Goal: Transaction & Acquisition: Purchase product/service

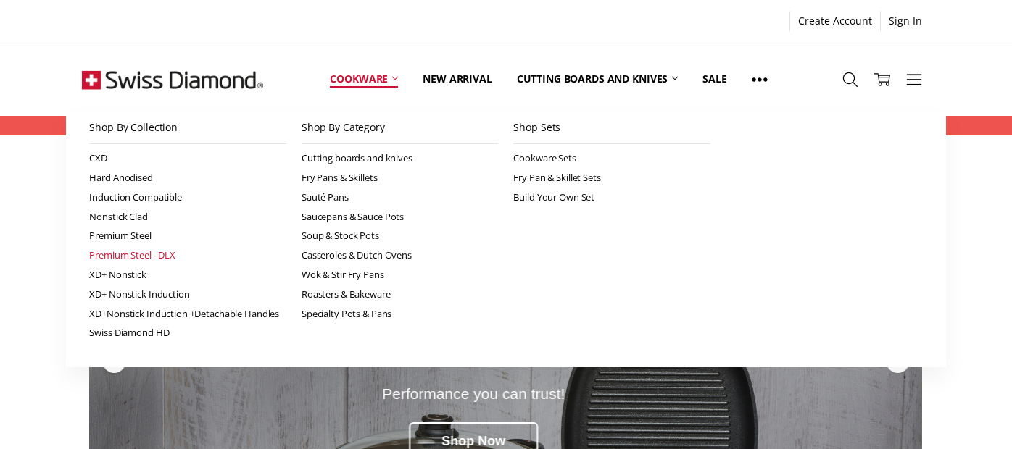
click at [155, 253] on link "Premium Steel - DLX" at bounding box center [187, 256] width 197 height 20
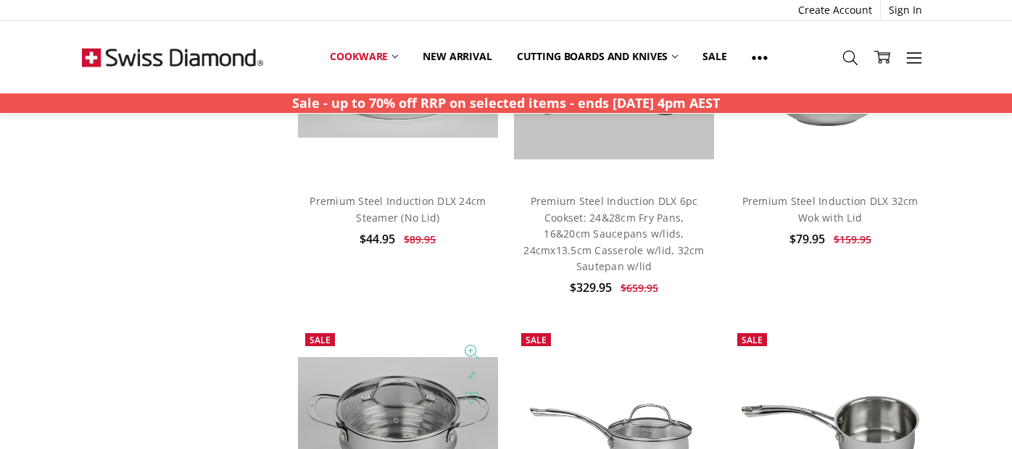
scroll to position [1126, 0]
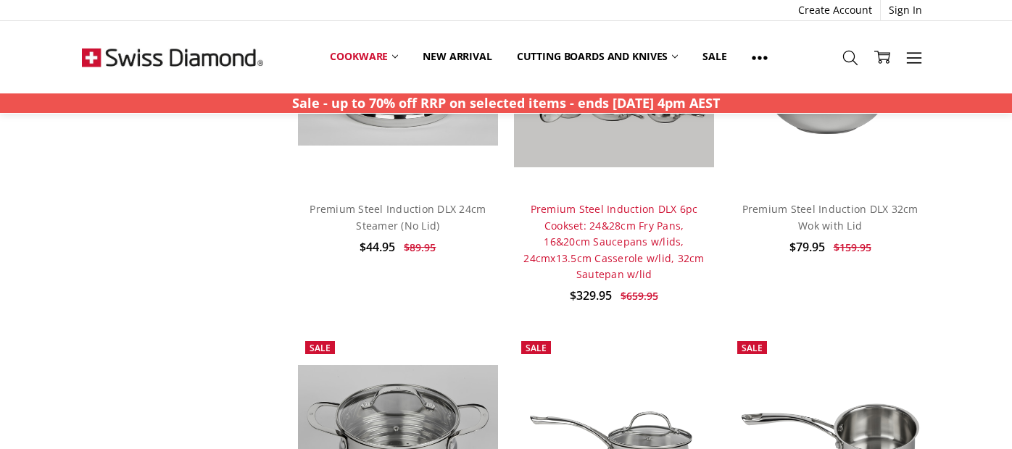
click at [651, 239] on link "Premium Steel Induction DLX 6pc Cookset: 24&28cm Fry Pans, 16&20cm Saucepans w/…" at bounding box center [613, 241] width 181 height 79
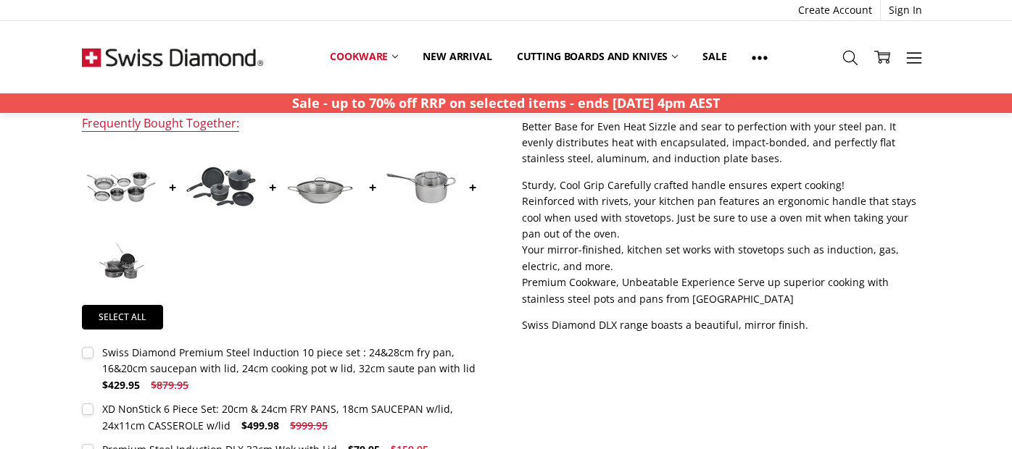
scroll to position [583, 0]
